Goal: Information Seeking & Learning: Learn about a topic

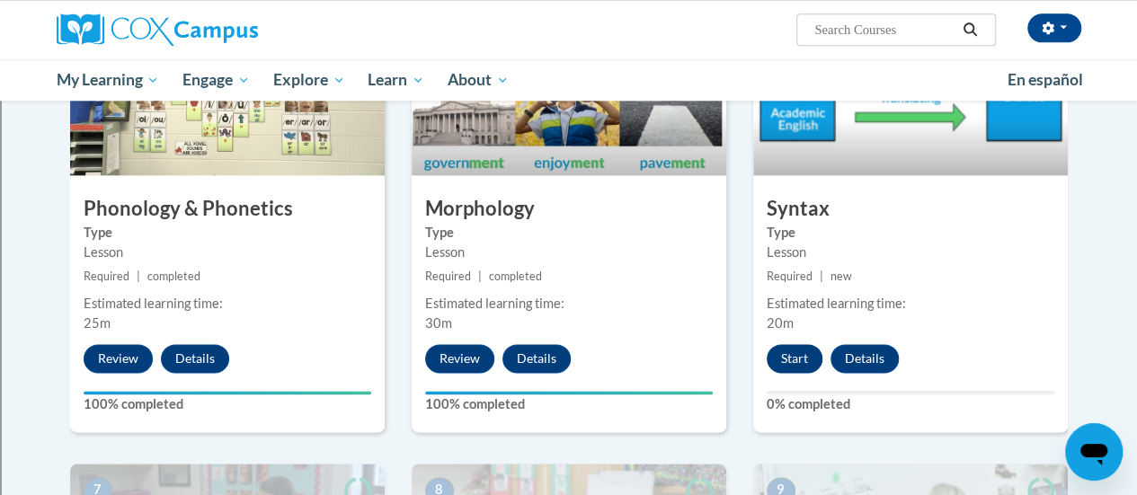
scroll to position [1037, 0]
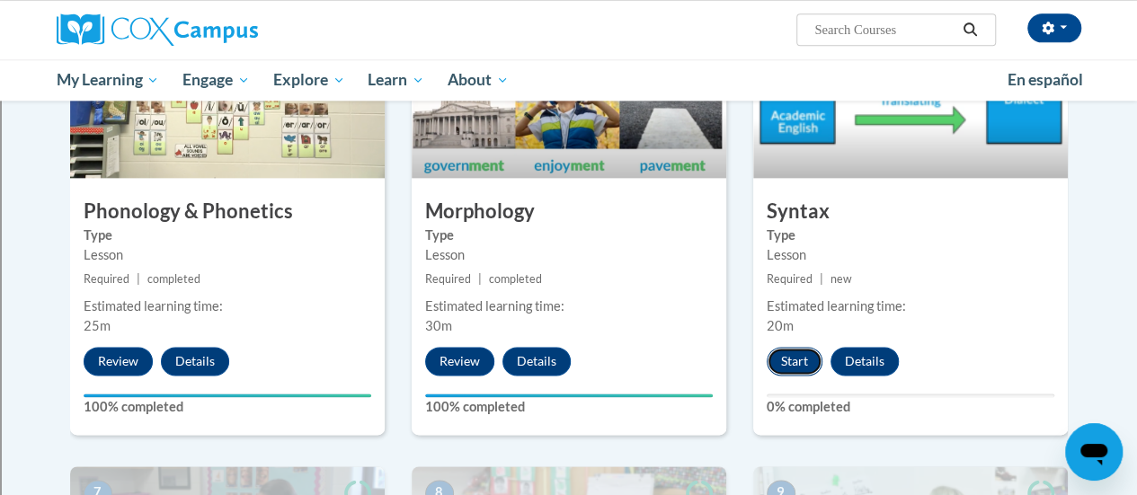
click at [796, 358] on button "Start" at bounding box center [795, 361] width 56 height 29
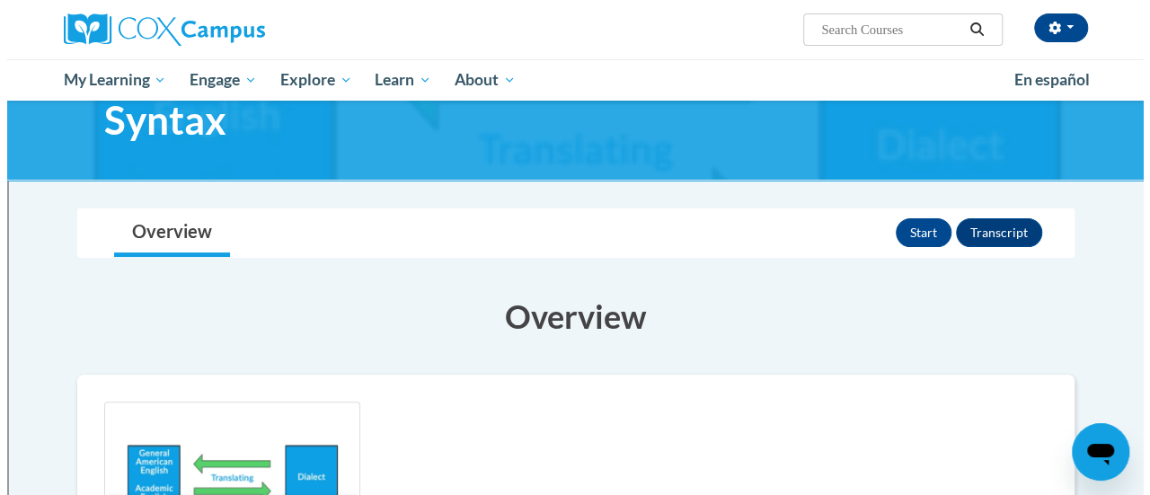
scroll to position [59, 0]
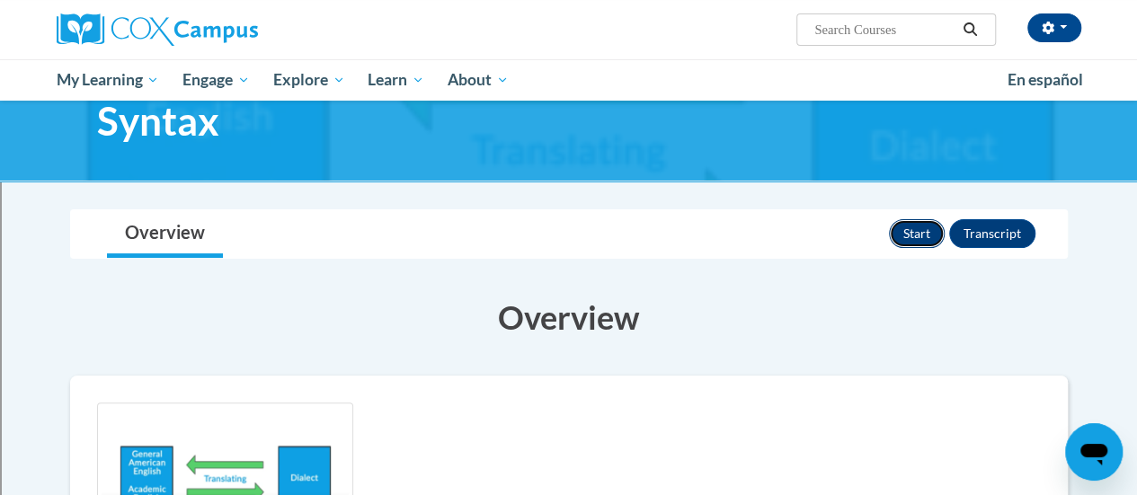
click at [919, 236] on button "Start" at bounding box center [917, 233] width 56 height 29
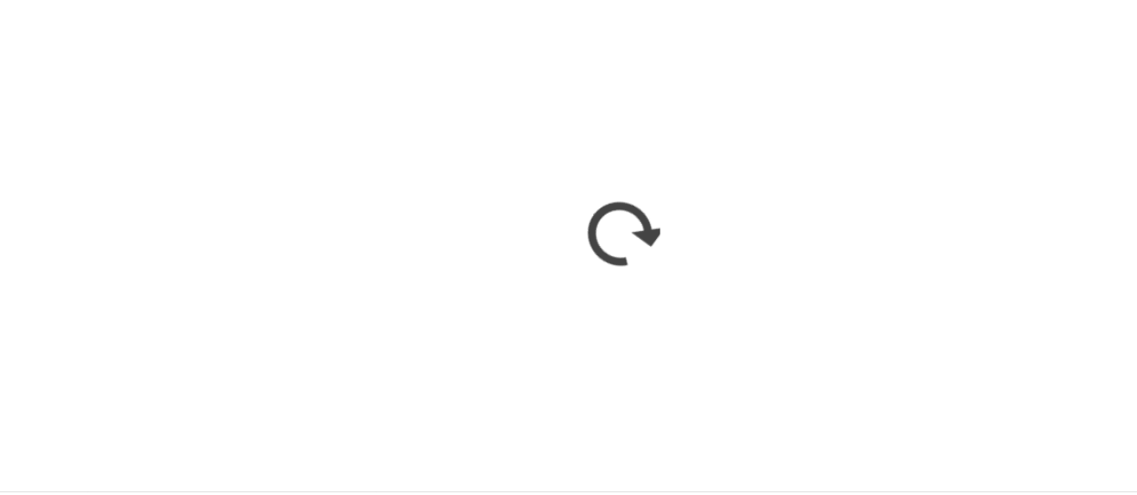
scroll to position [0, 0]
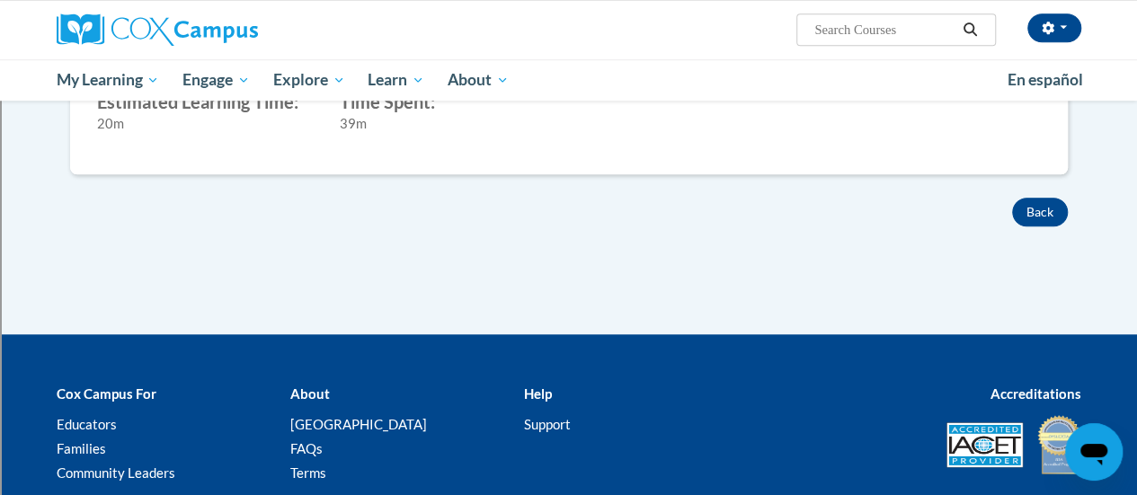
scroll to position [766, 0]
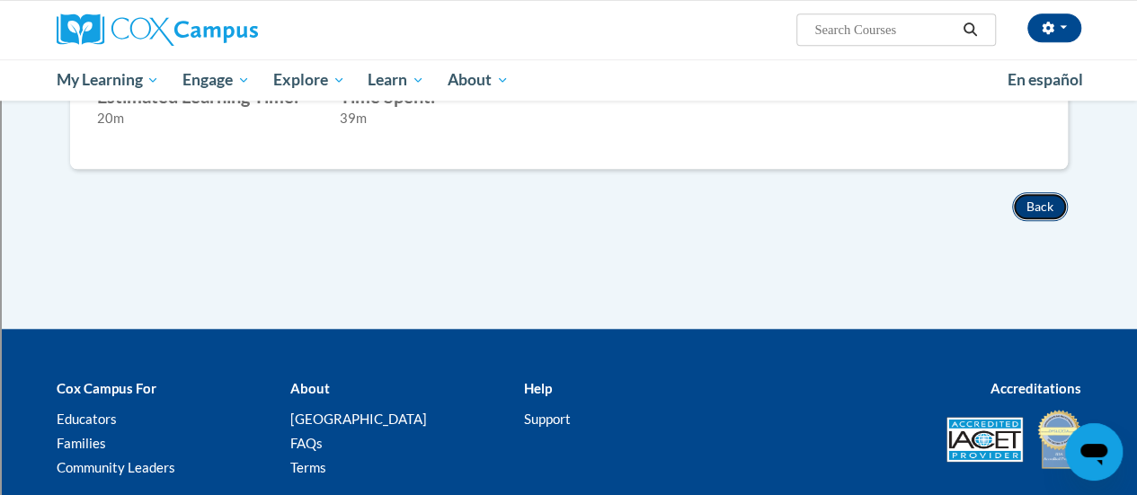
click at [1051, 192] on button "Back" at bounding box center [1040, 206] width 56 height 29
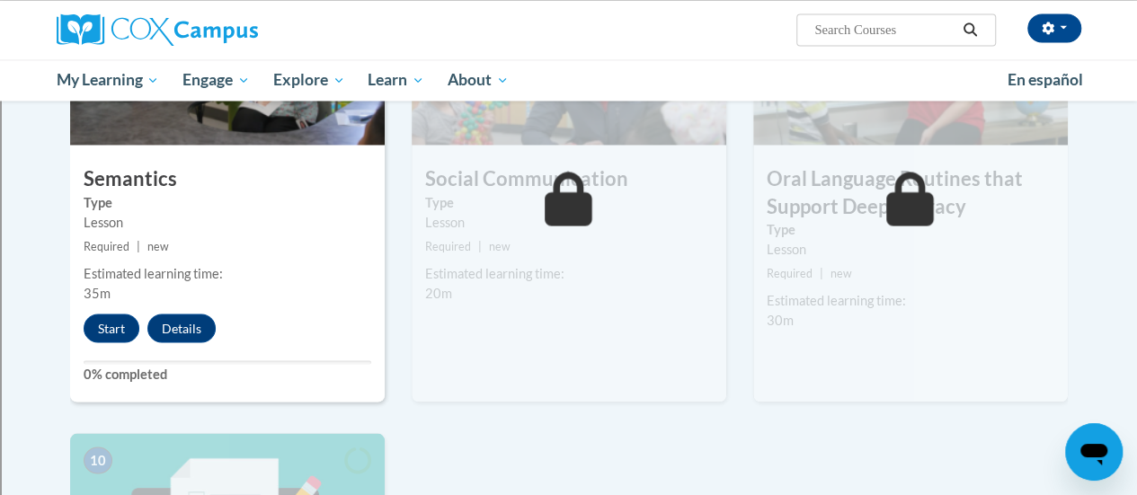
scroll to position [1543, 0]
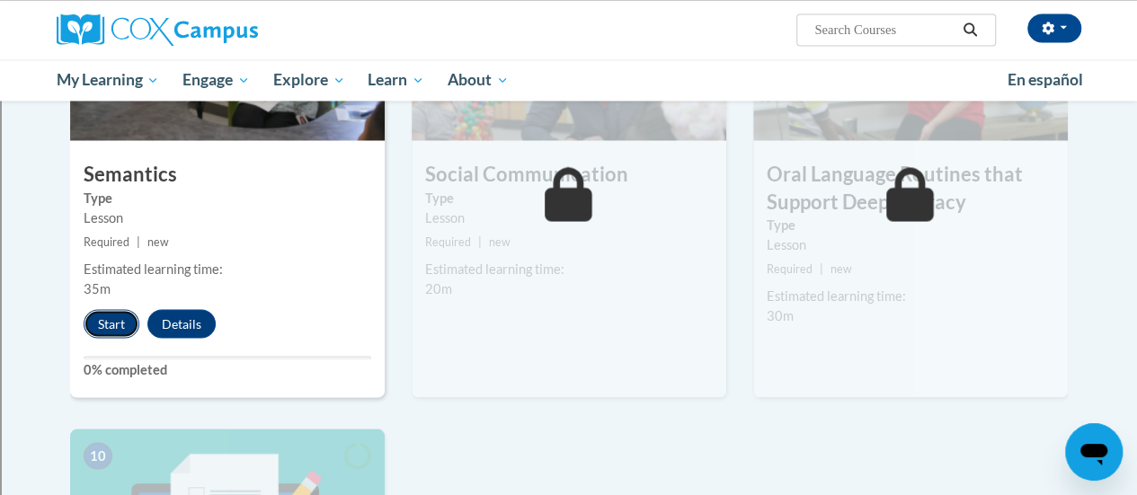
click at [119, 323] on button "Start" at bounding box center [112, 323] width 56 height 29
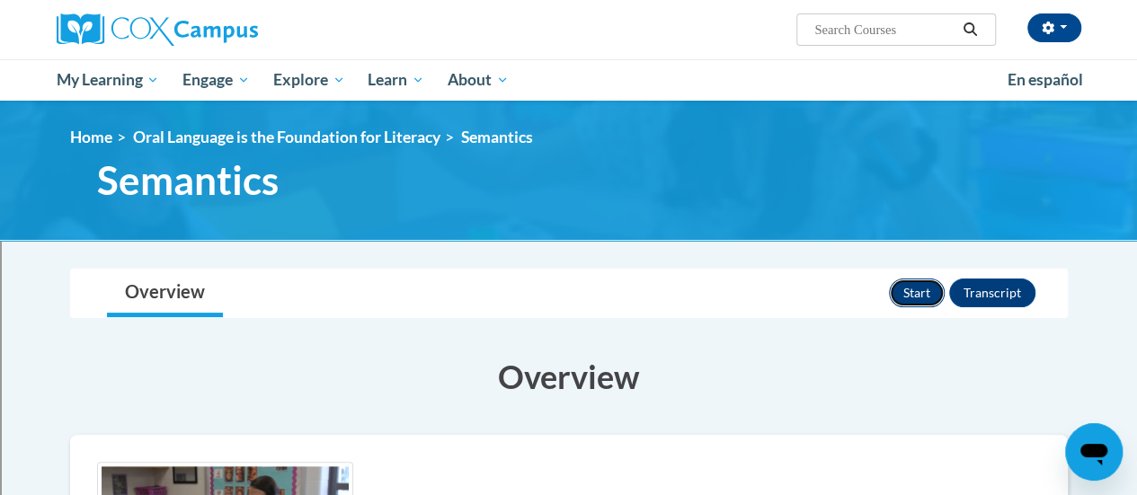
click at [933, 285] on button "Start" at bounding box center [917, 293] width 56 height 29
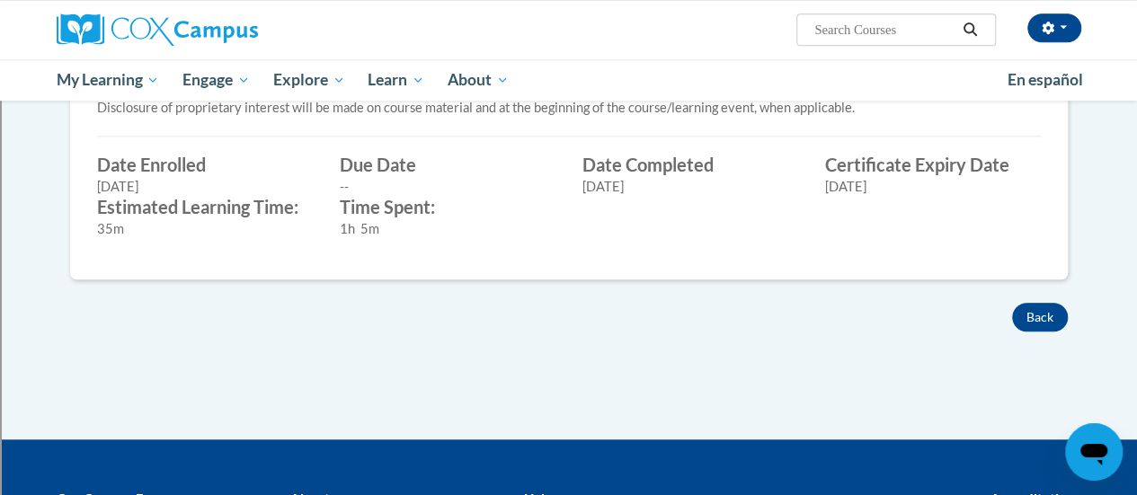
scroll to position [669, 0]
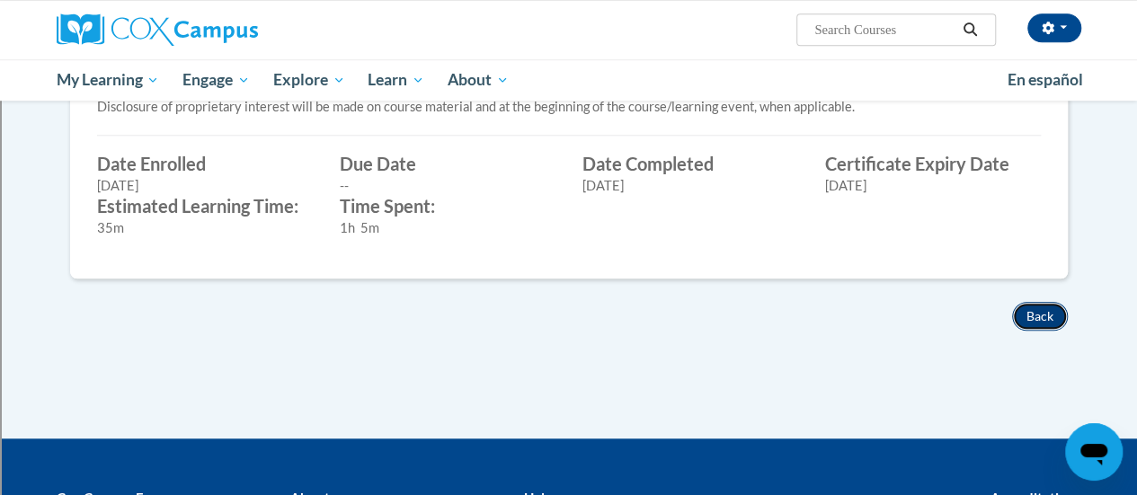
click at [1032, 310] on button "Back" at bounding box center [1040, 316] width 56 height 29
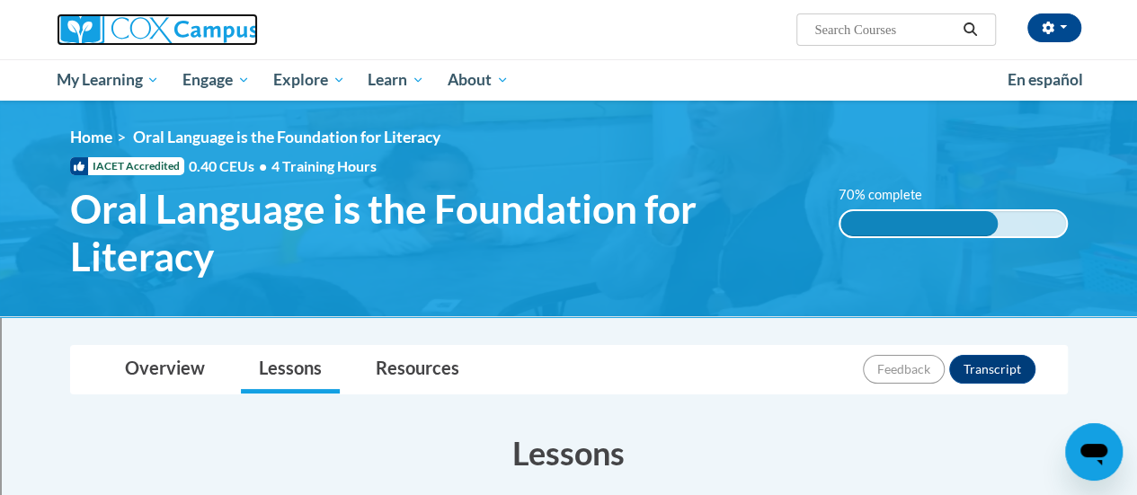
click at [189, 16] on img at bounding box center [157, 29] width 201 height 32
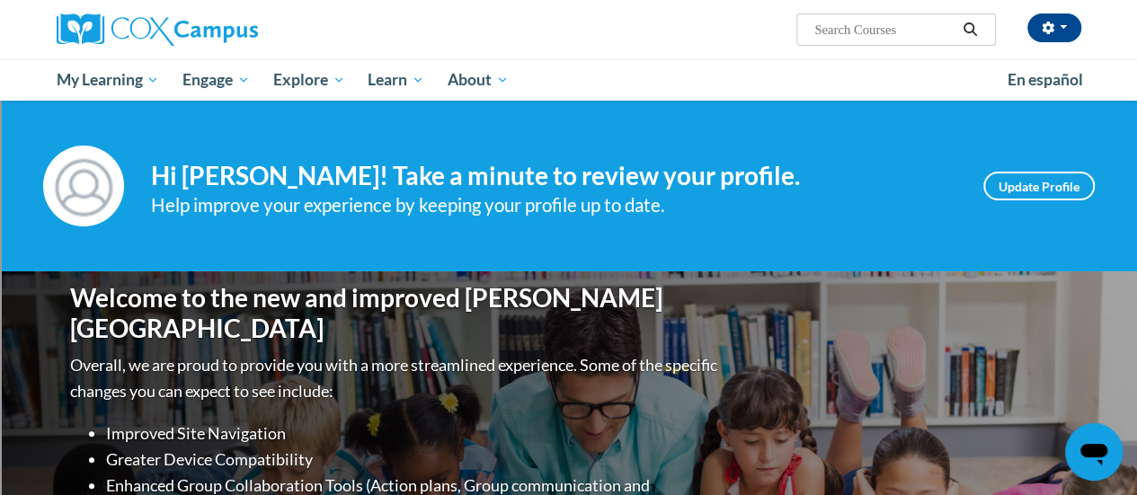
drag, startPoint x: 829, startPoint y: 14, endPoint x: 854, endPoint y: 112, distance: 101.1
click at [536, 19] on div "[PERSON_NAME] ([GEOGRAPHIC_DATA]/[GEOGRAPHIC_DATA] UTC-05:00) My Profile Inbox …" at bounding box center [744, 23] width 701 height 46
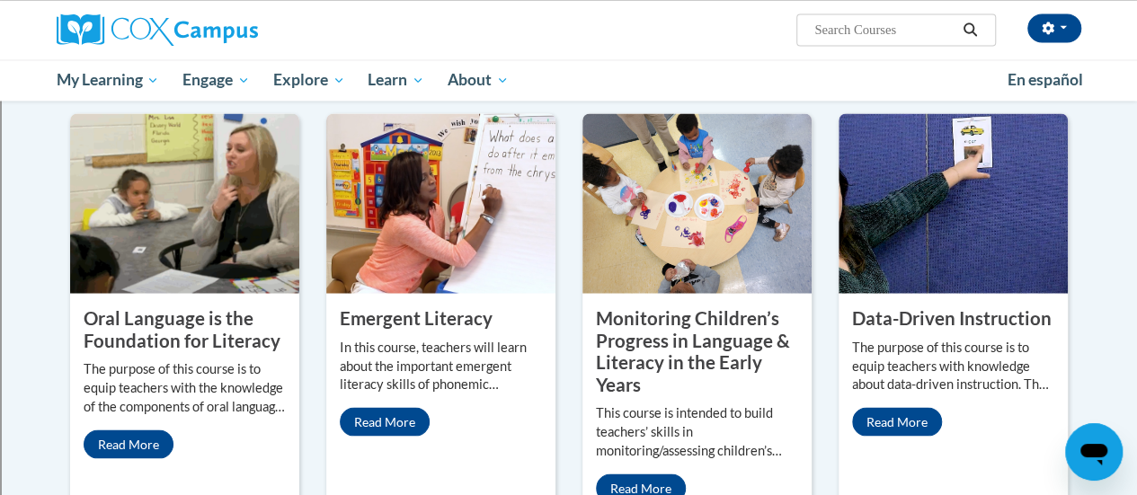
scroll to position [1519, 0]
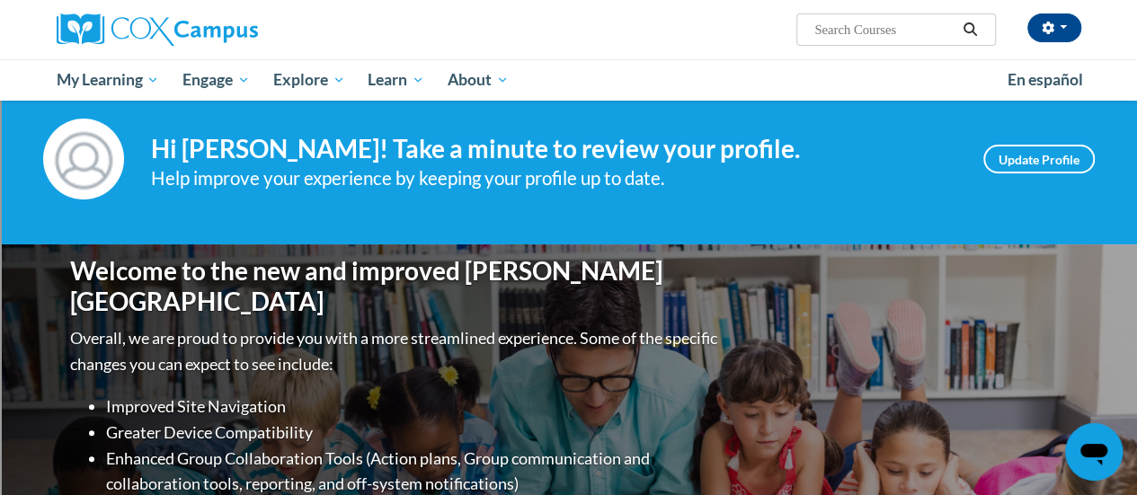
scroll to position [0, 0]
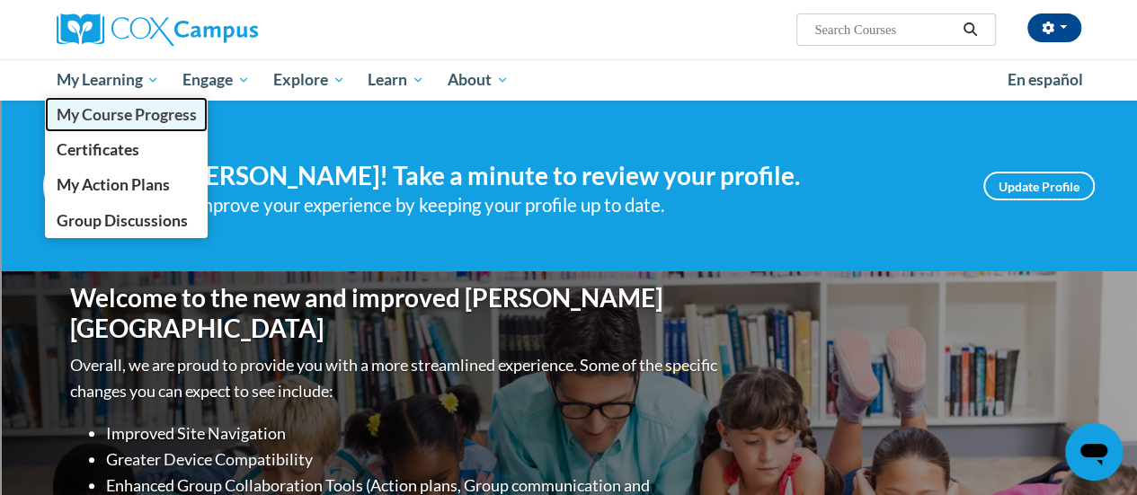
click at [131, 116] on span "My Course Progress" at bounding box center [126, 114] width 140 height 19
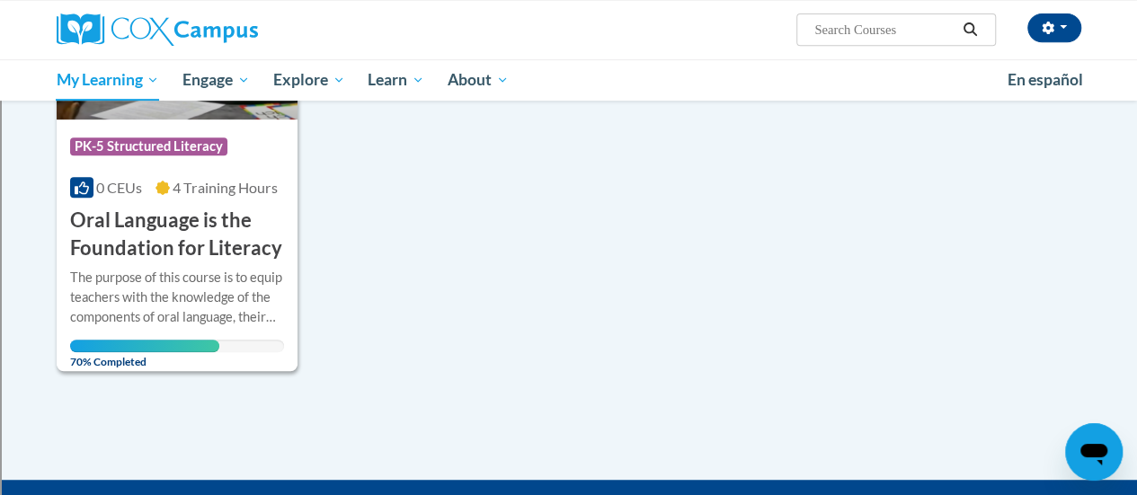
scroll to position [421, 0]
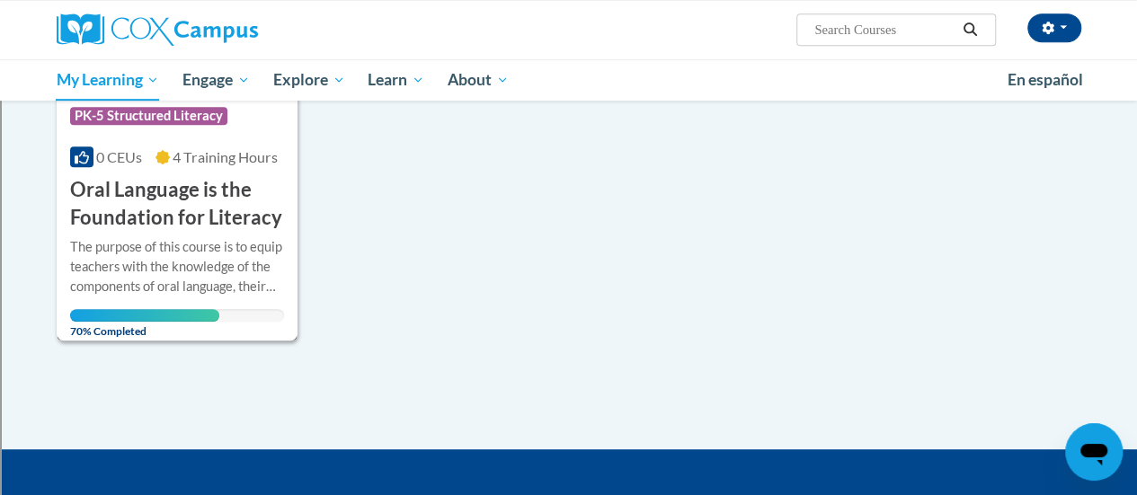
click at [177, 240] on div "The purpose of this course is to equip teachers with the knowledge of the compo…" at bounding box center [177, 266] width 214 height 59
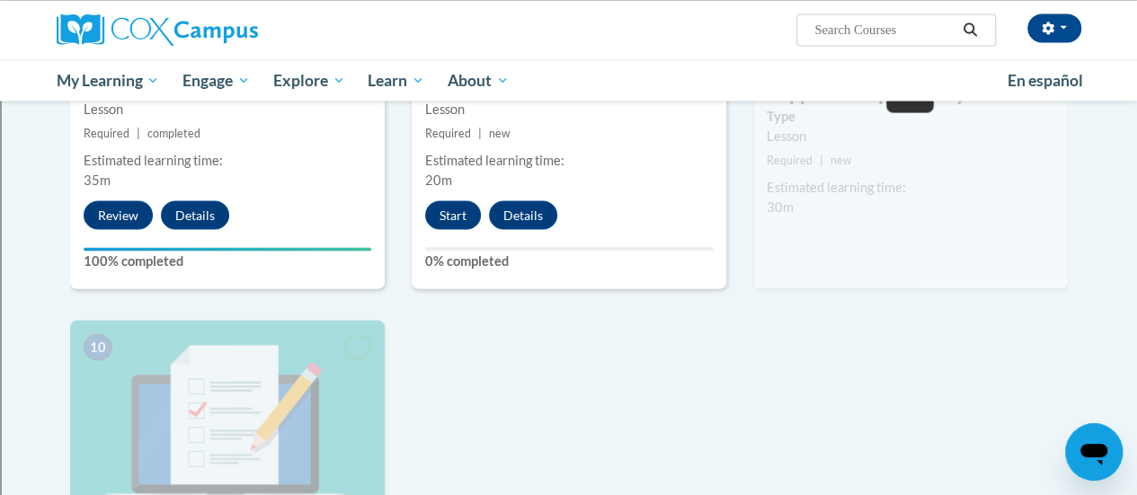
scroll to position [1645, 0]
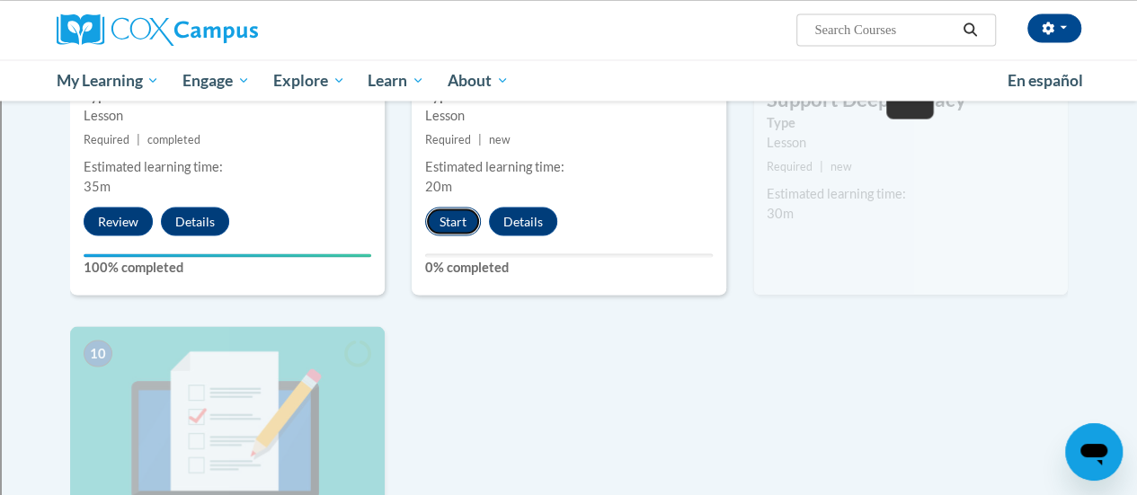
click at [457, 222] on button "Start" at bounding box center [453, 221] width 56 height 29
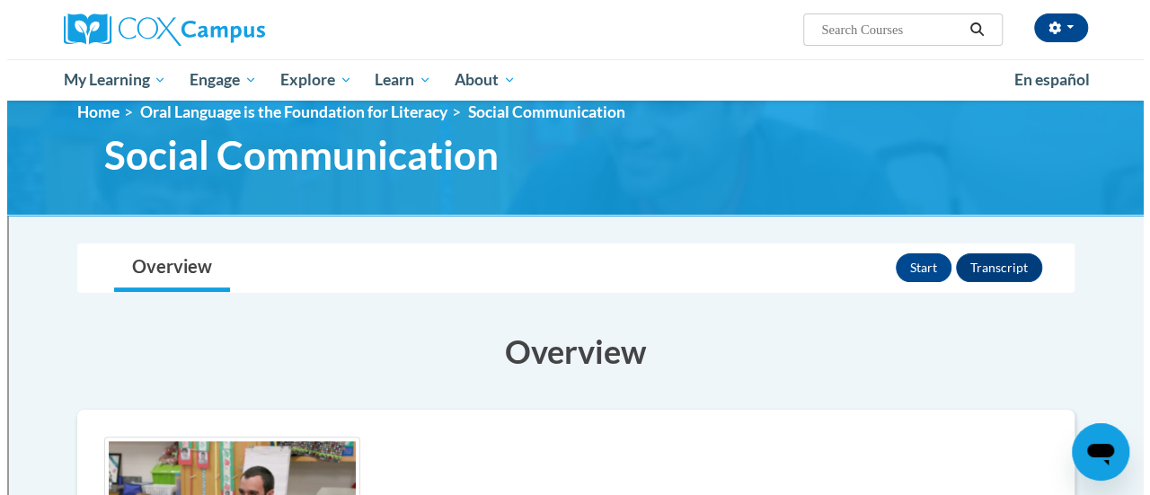
scroll to position [27, 0]
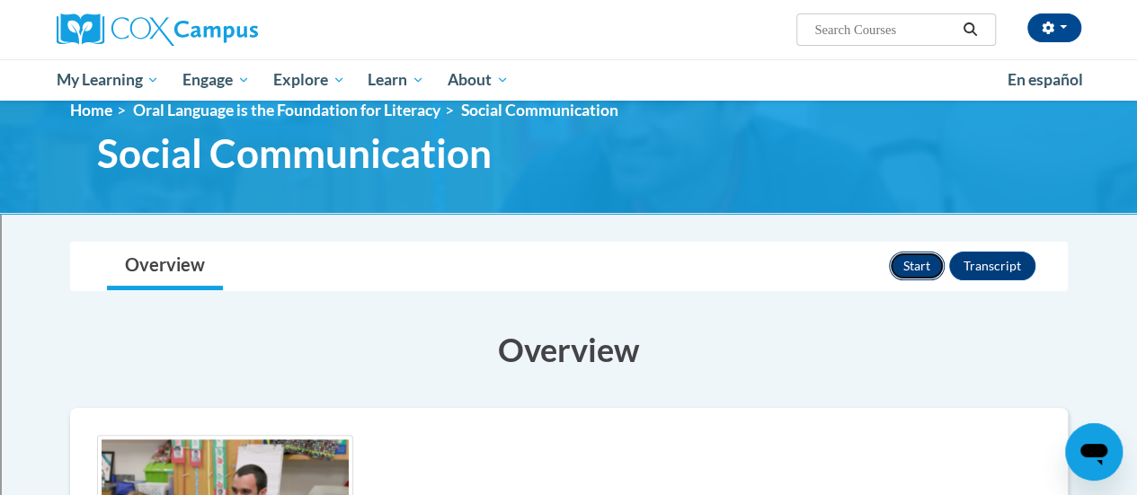
click at [910, 263] on button "Start" at bounding box center [917, 266] width 56 height 29
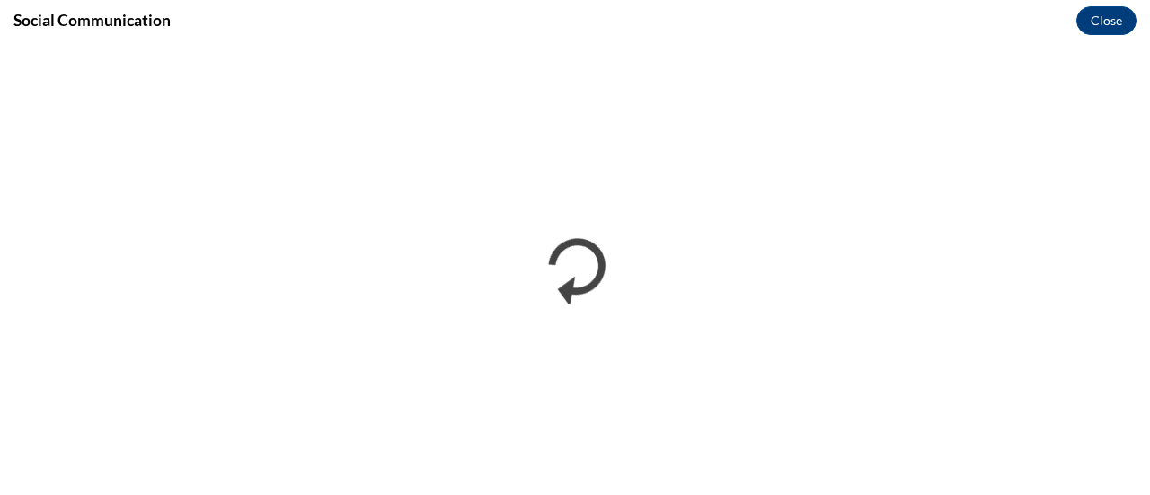
scroll to position [0, 0]
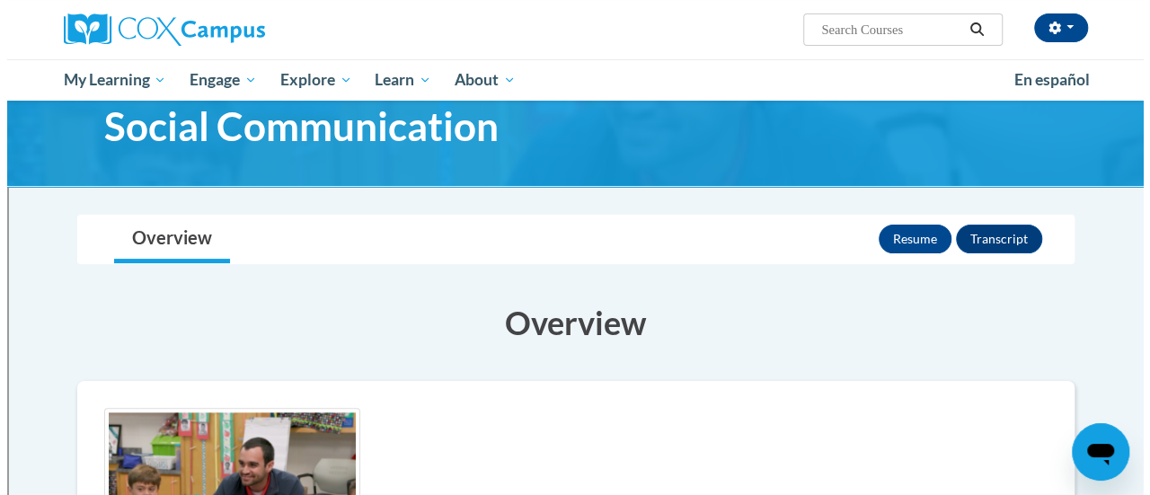
scroll to position [53, 0]
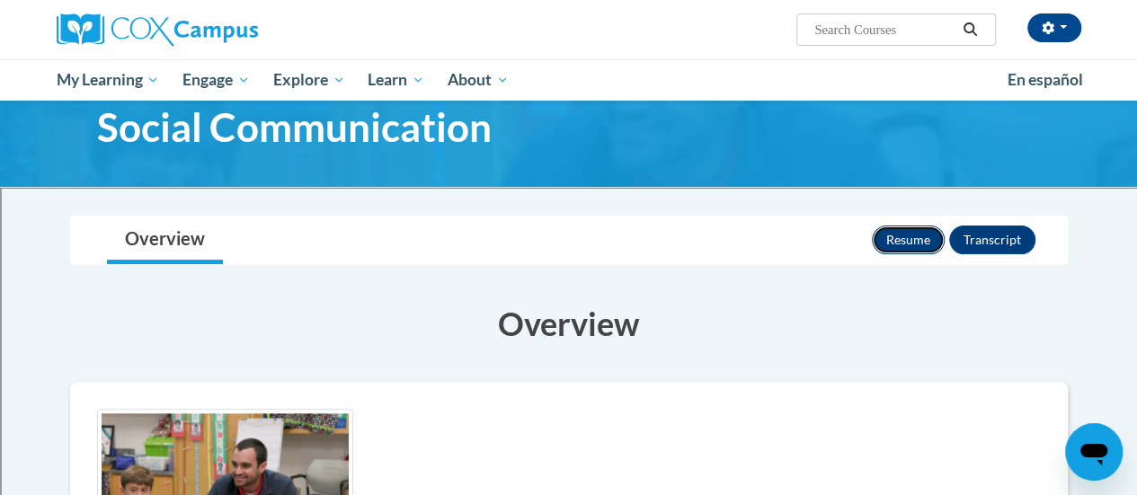
click at [913, 228] on button "Resume" at bounding box center [908, 240] width 73 height 29
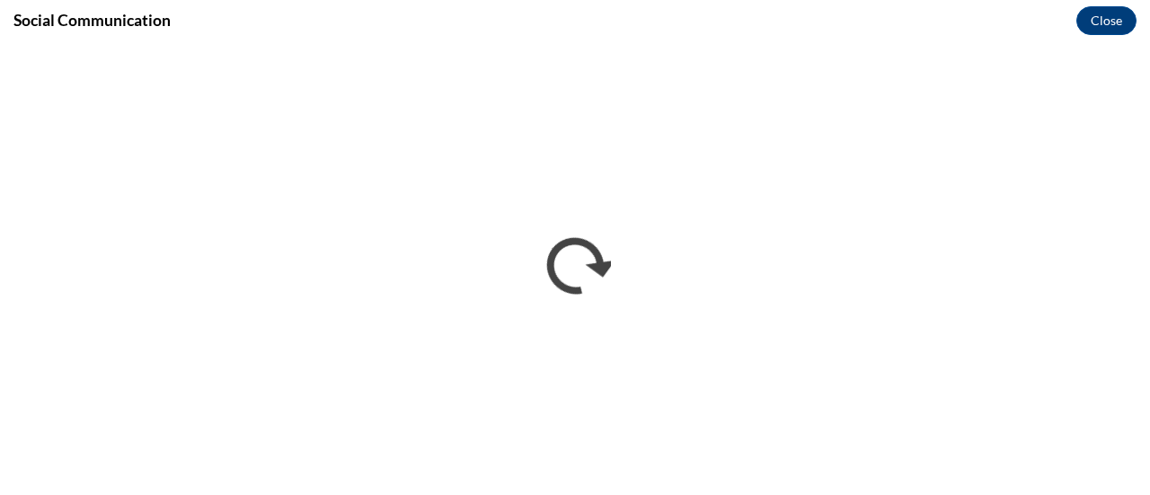
scroll to position [0, 0]
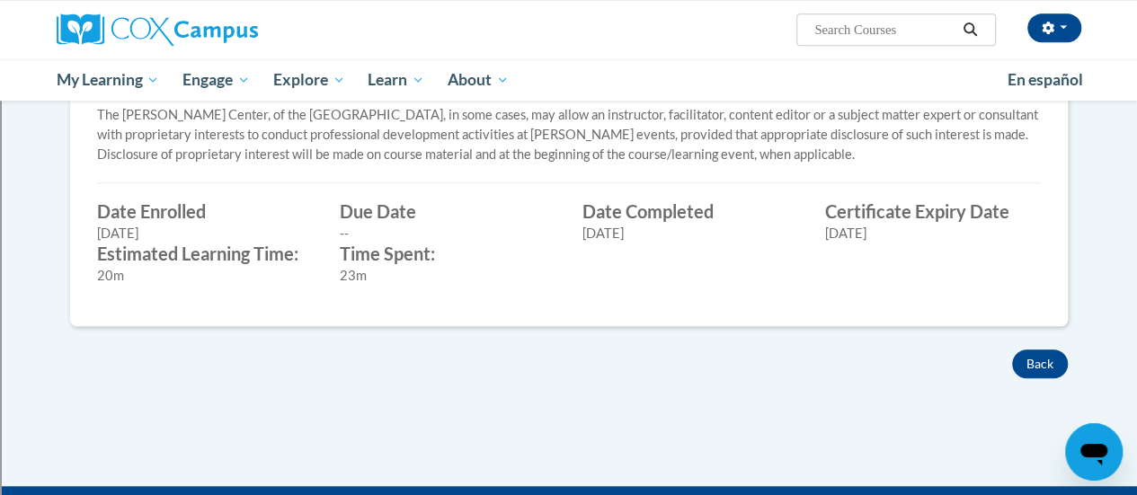
scroll to position [608, 0]
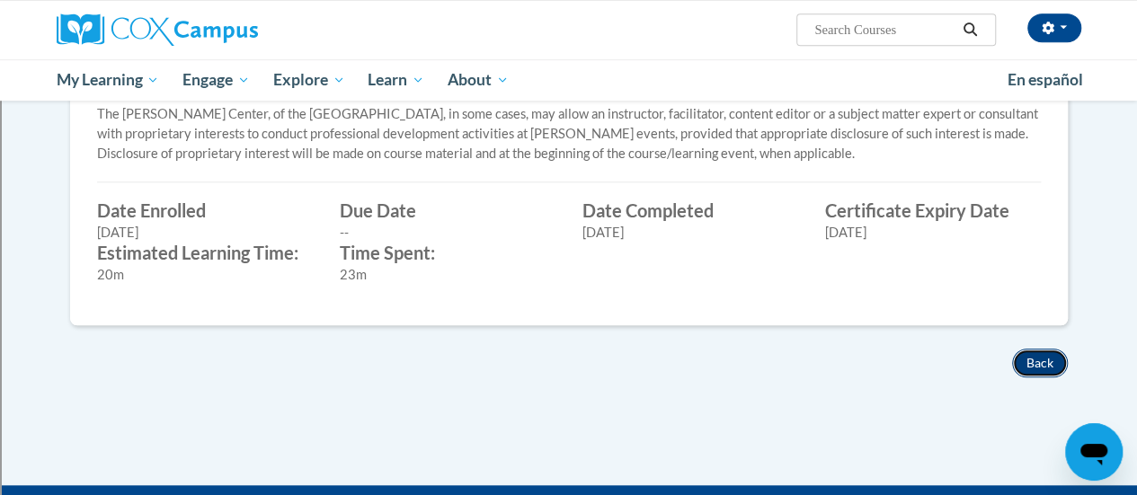
click at [1042, 363] on button "Back" at bounding box center [1040, 363] width 56 height 29
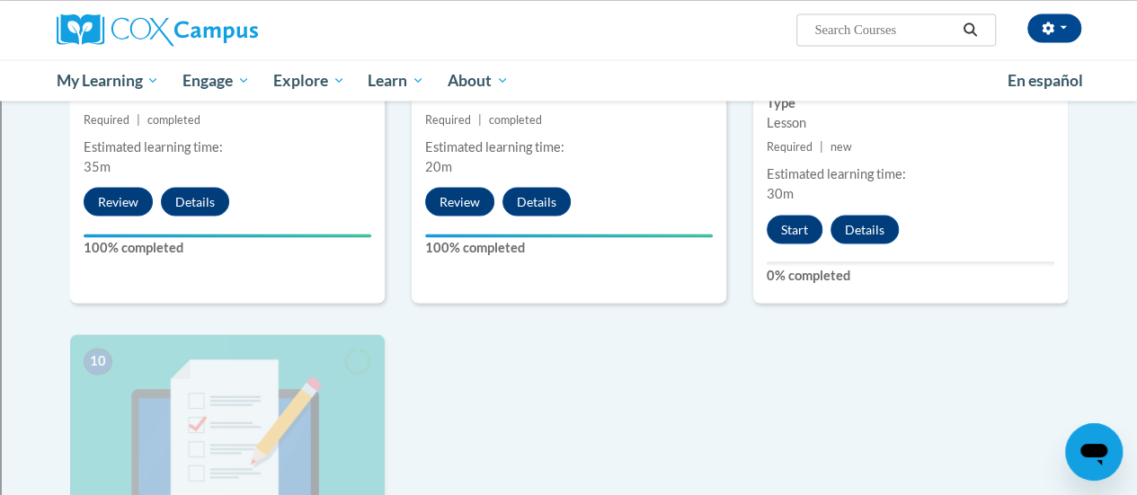
scroll to position [1666, 0]
